Goal: Task Accomplishment & Management: Complete application form

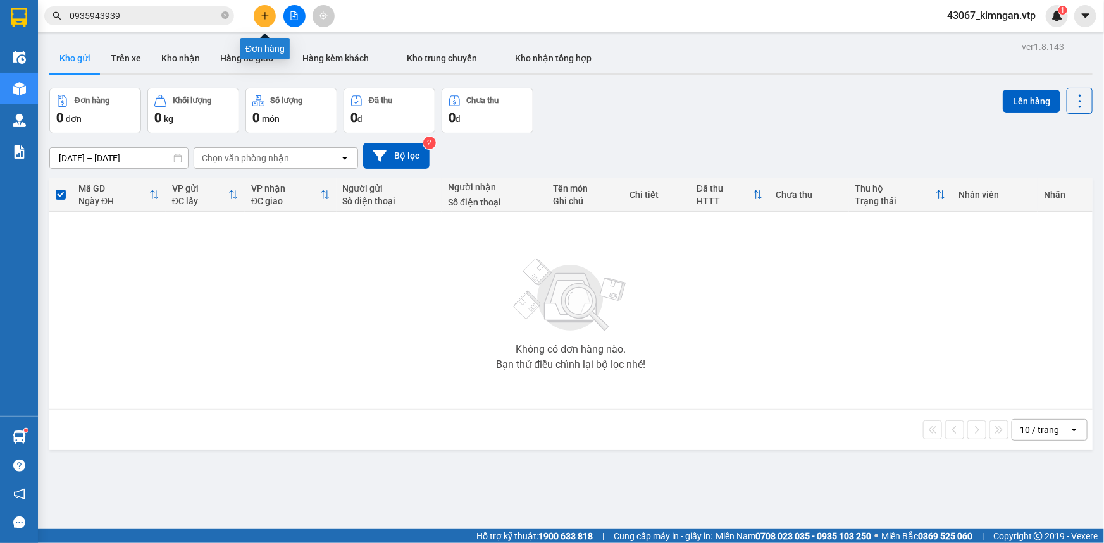
click at [264, 21] on button at bounding box center [265, 16] width 22 height 22
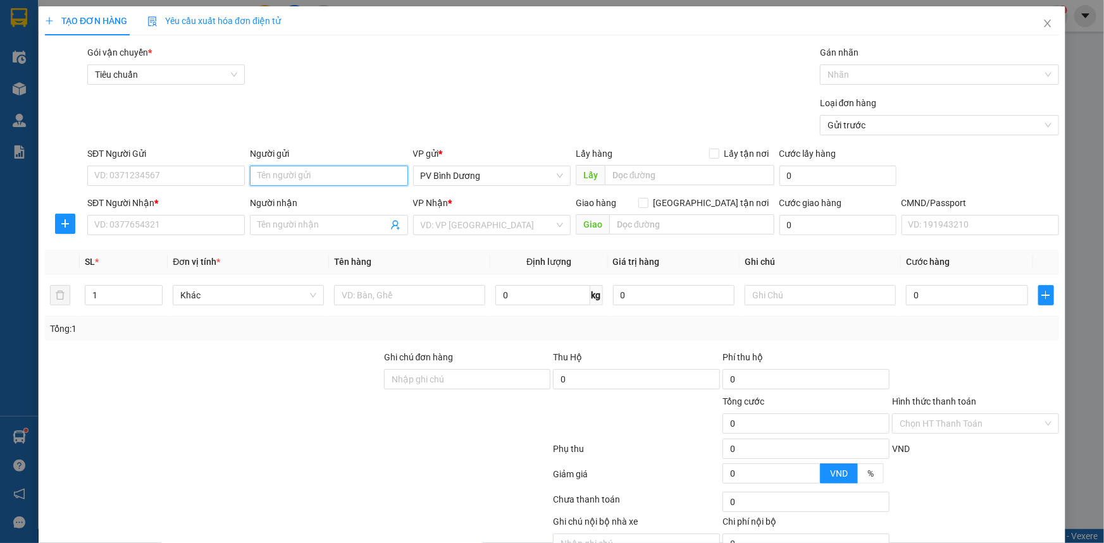
click at [314, 176] on input "Người gửi" at bounding box center [329, 176] width 158 height 20
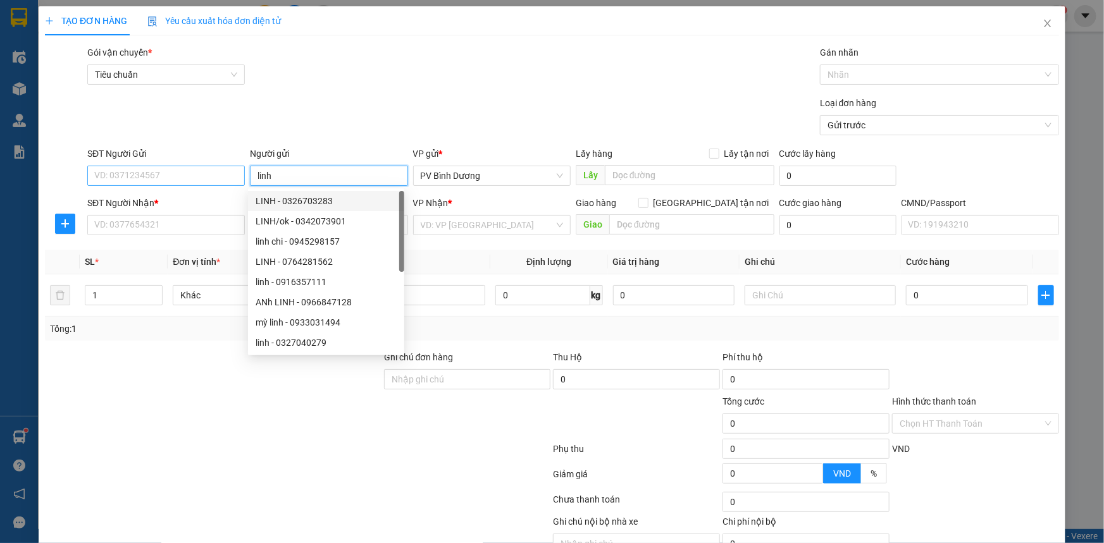
type input "linh"
click at [176, 173] on input "SĐT Người Gửi" at bounding box center [166, 176] width 158 height 20
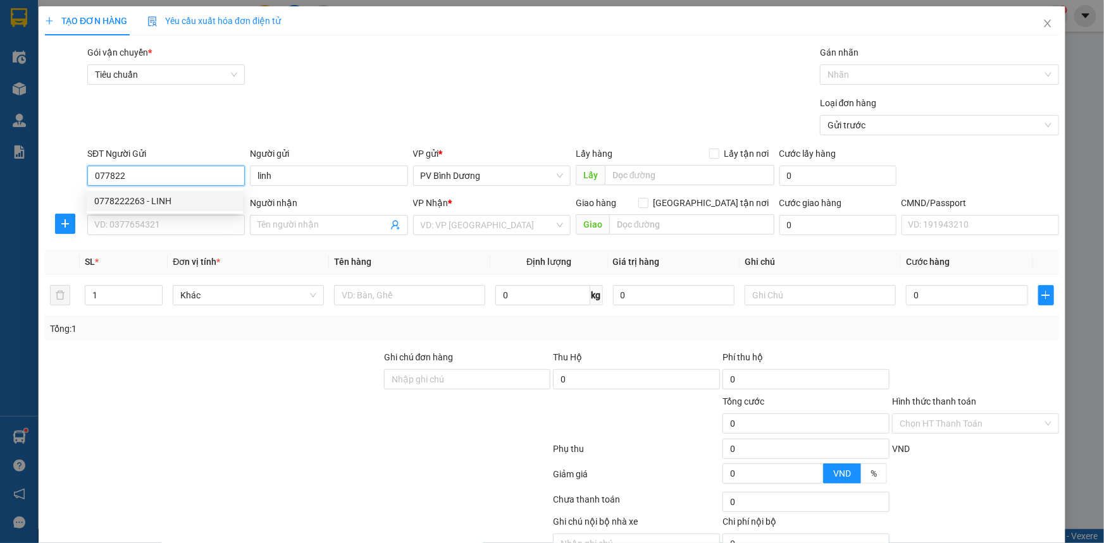
click at [138, 196] on div "0778222263 - LINH" at bounding box center [164, 201] width 141 height 14
type input "0778222263"
type input "LINH"
type input "0906443999"
type input "Tâm"
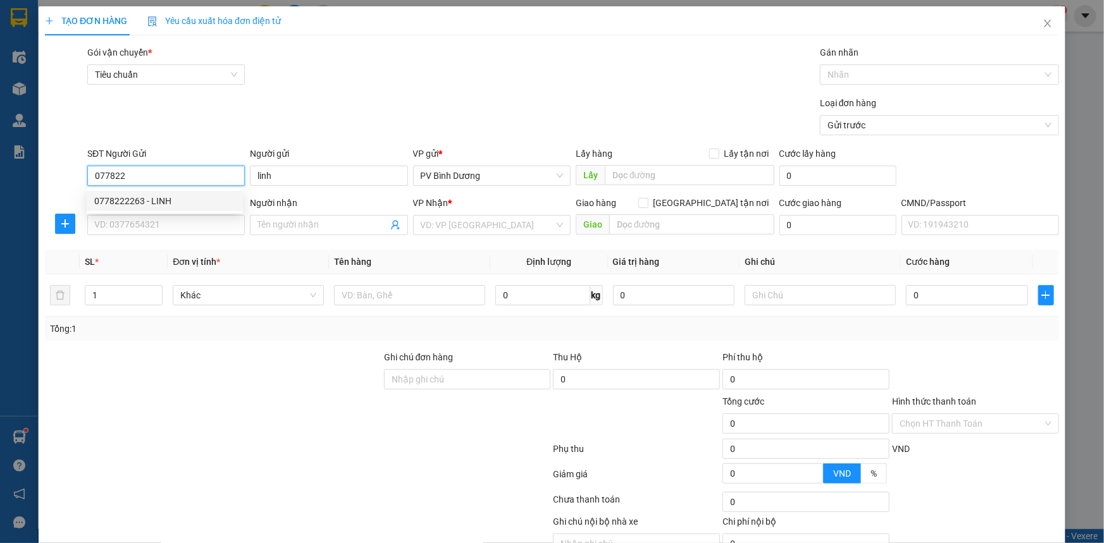
type input "N3 BIỂN XANH"
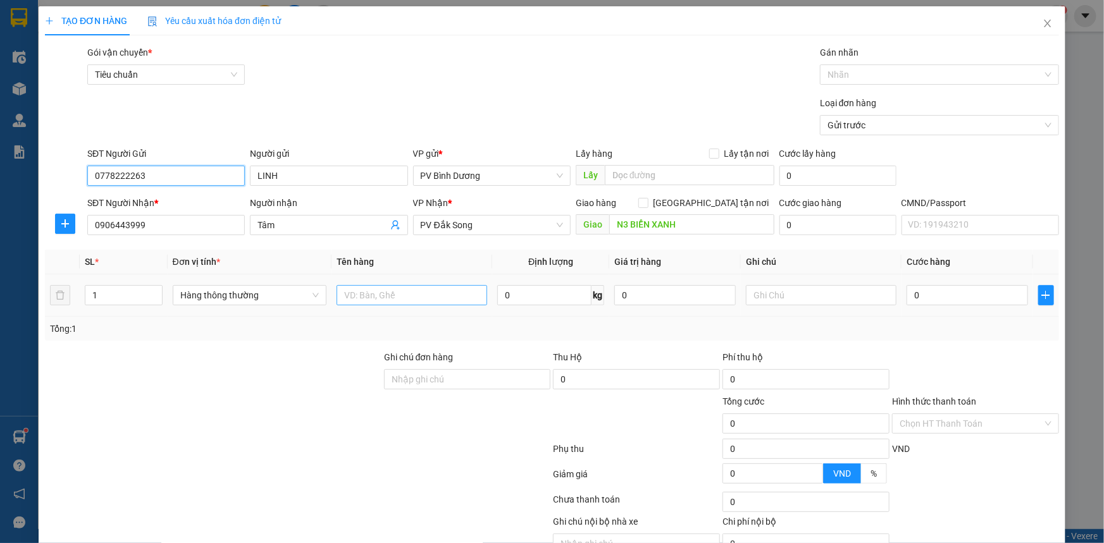
type input "0778222263"
click at [385, 299] on input "text" at bounding box center [412, 295] width 151 height 20
type input "trái cây"
click at [122, 300] on input "1" at bounding box center [123, 295] width 77 height 19
type input "2"
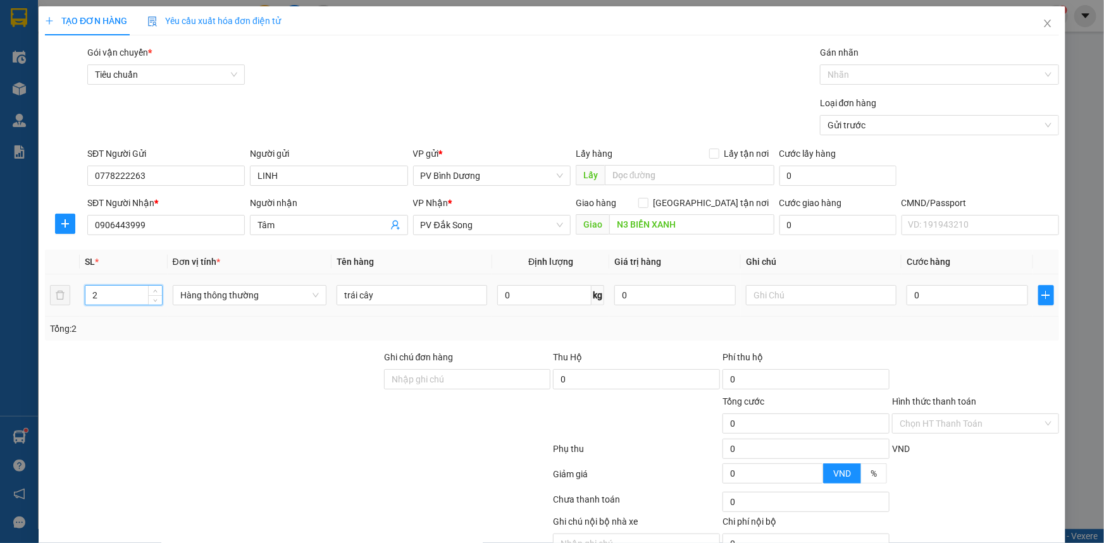
click at [814, 284] on div at bounding box center [821, 295] width 151 height 25
drag, startPoint x: 815, startPoint y: 290, endPoint x: 817, endPoint y: 297, distance: 6.8
click at [815, 293] on input "text" at bounding box center [821, 295] width 151 height 20
type input "kiện"
click at [917, 296] on input "0" at bounding box center [967, 295] width 121 height 20
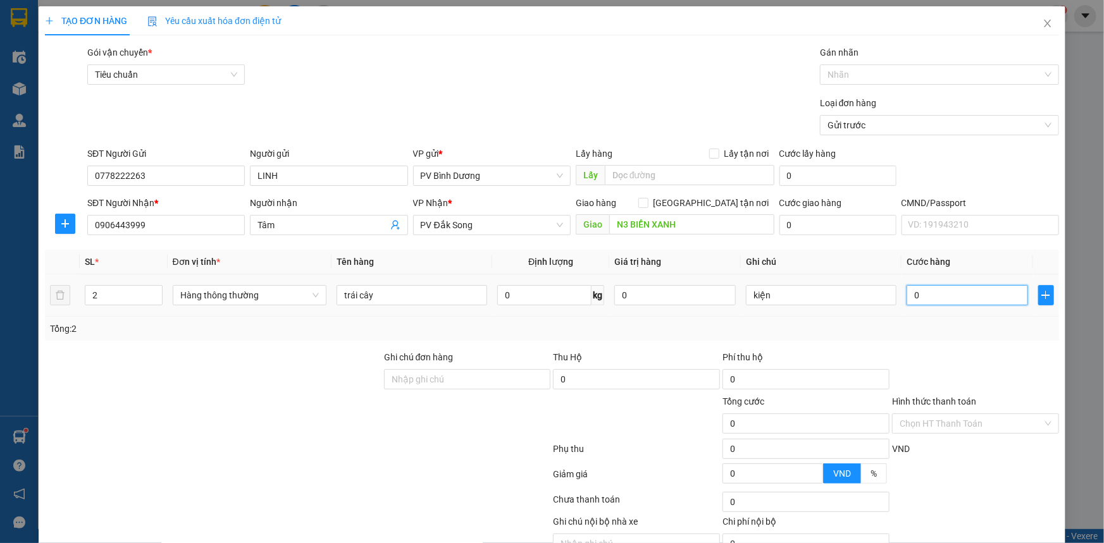
type input "8"
type input "80"
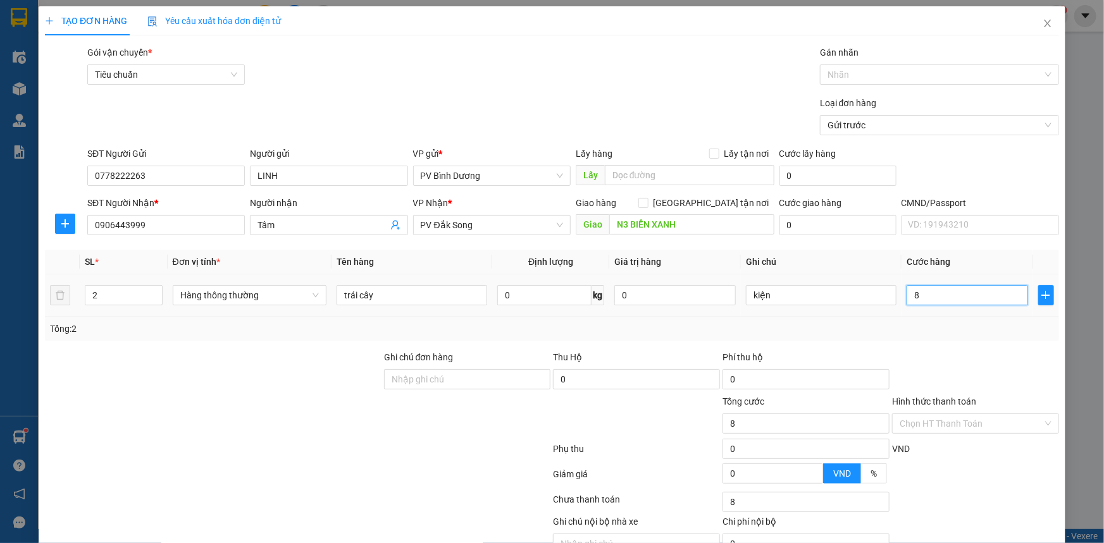
type input "80"
type input "800"
type input "8.000"
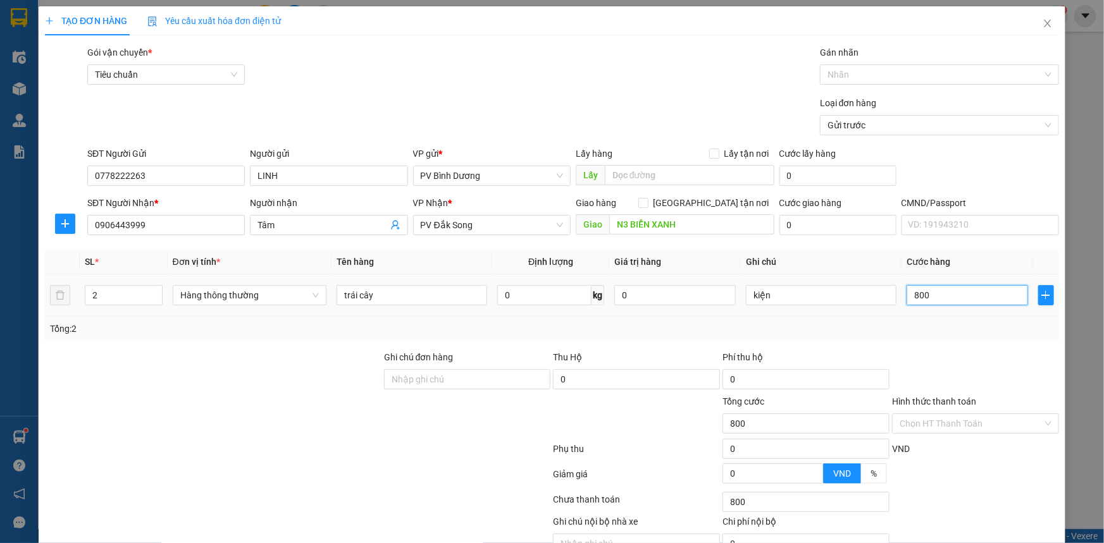
type input "8.000"
type input "80.000"
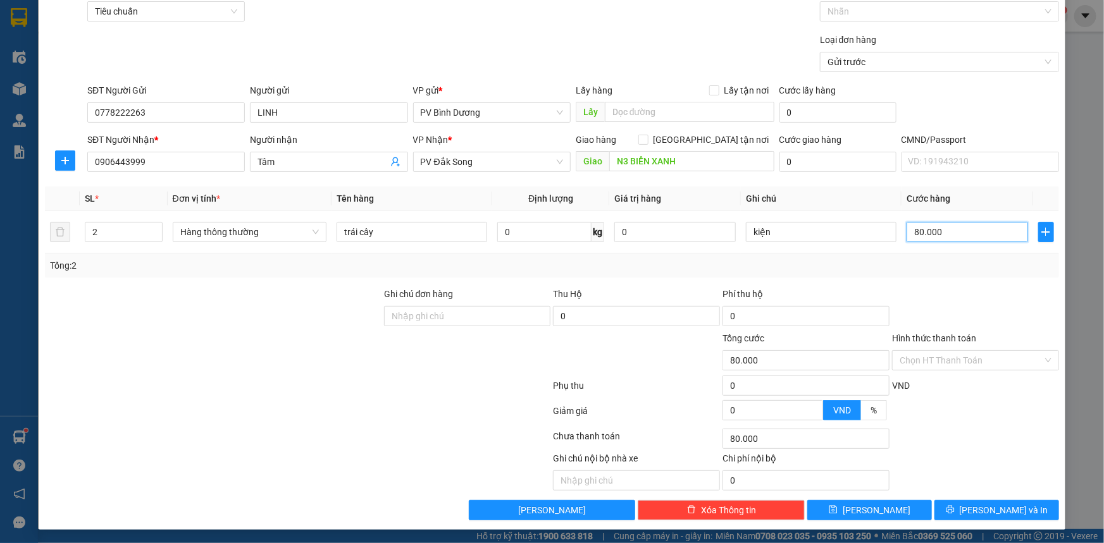
scroll to position [64, 0]
type input "80.000"
click at [955, 505] on icon "printer" at bounding box center [950, 509] width 9 height 9
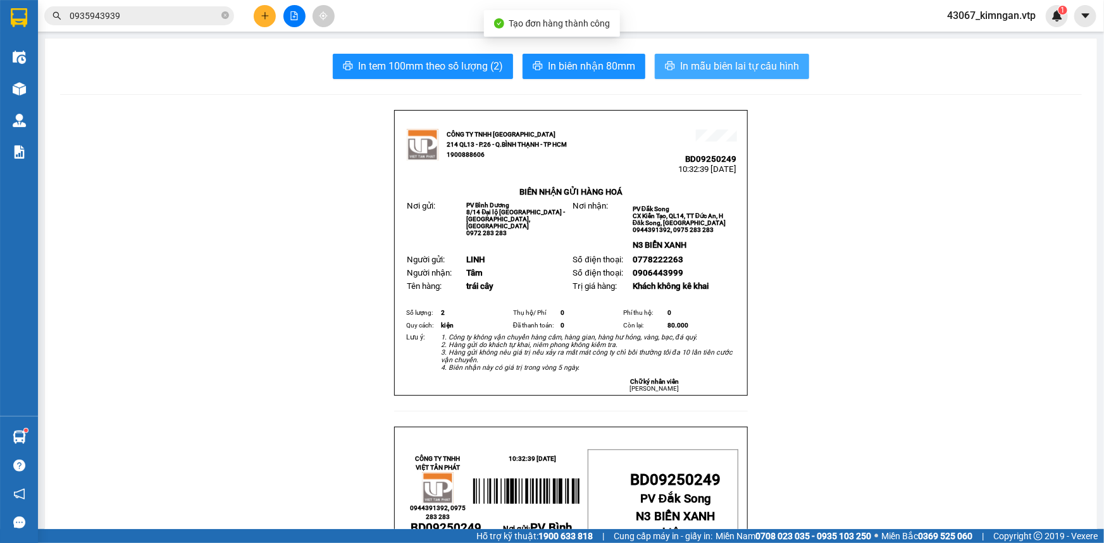
click at [740, 68] on span "In mẫu biên lai tự cấu hình" at bounding box center [739, 66] width 119 height 16
